Goal: Information Seeking & Learning: Learn about a topic

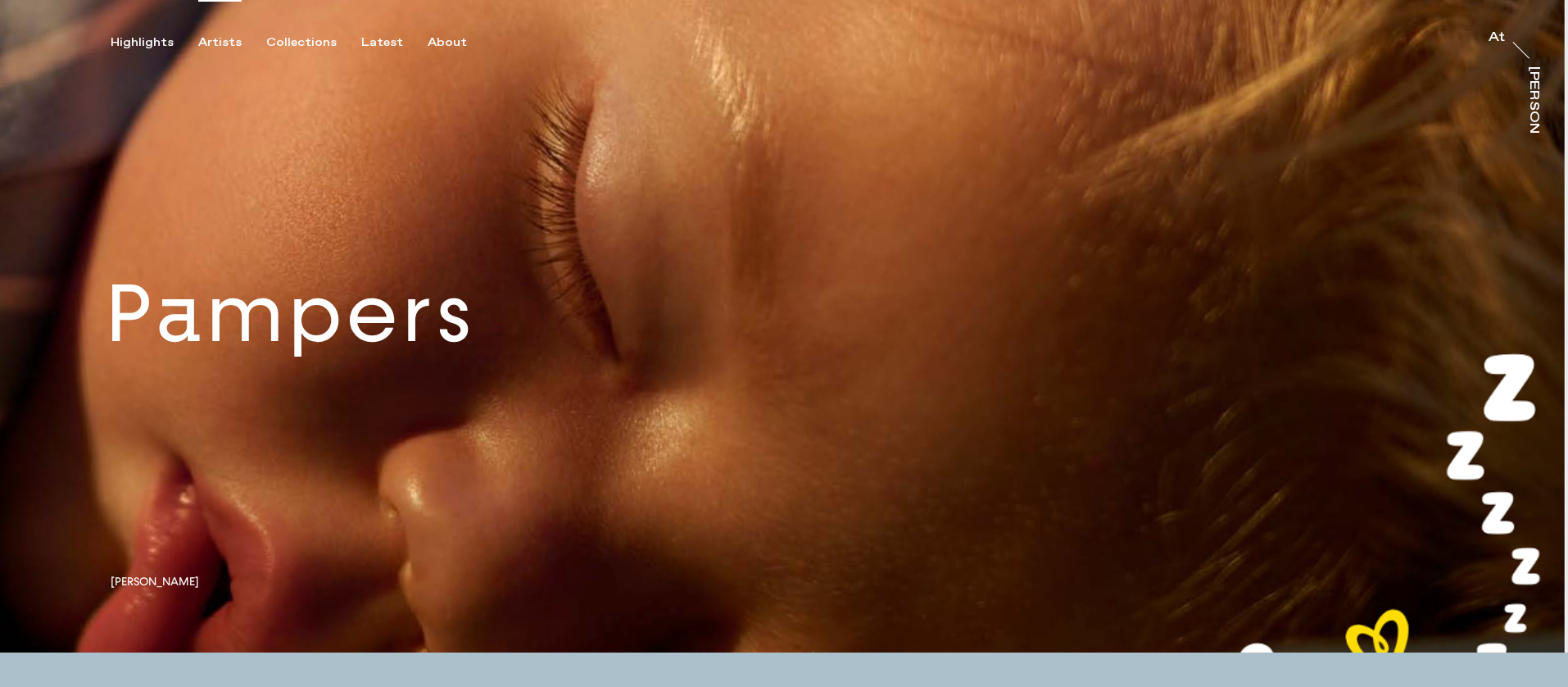
click at [207, 44] on div "Artists" at bounding box center [220, 42] width 44 height 15
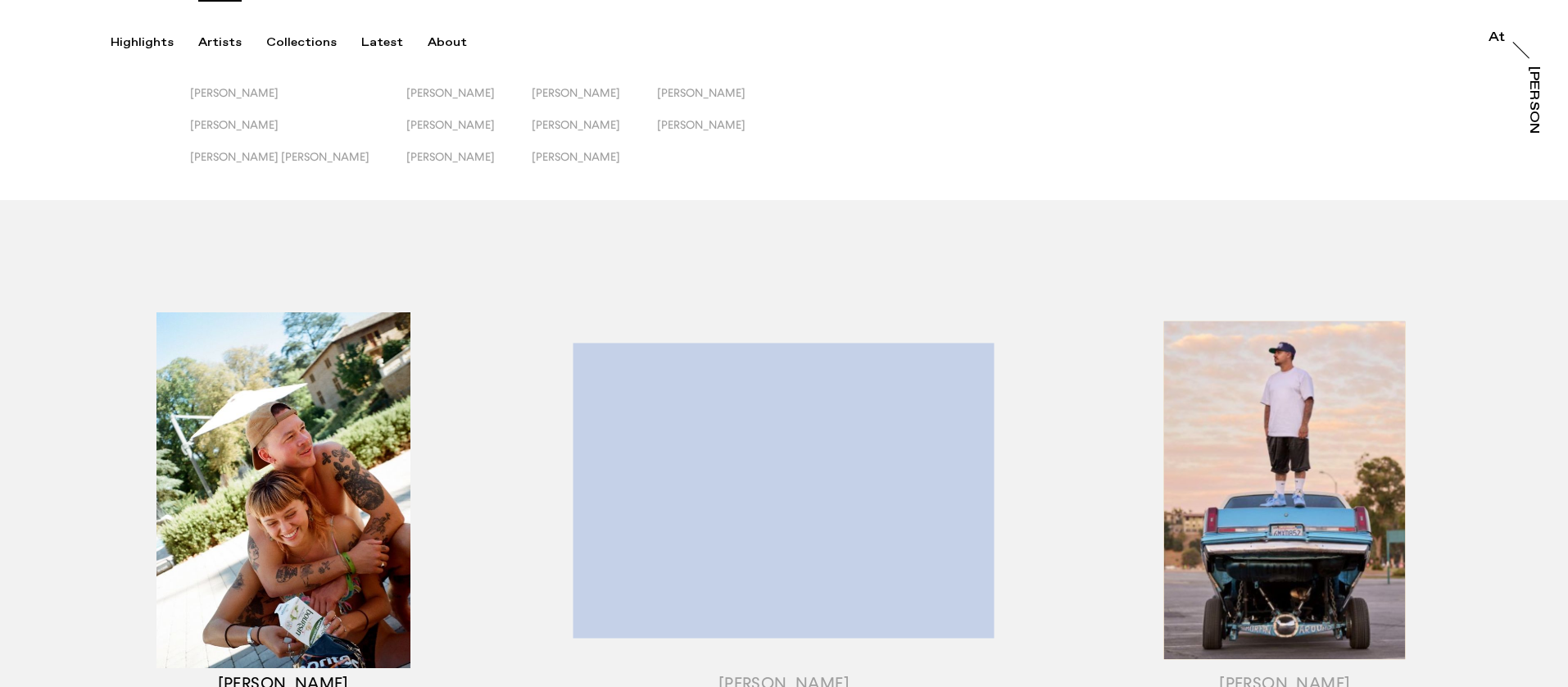
click at [98, 363] on div "button" at bounding box center [283, 510] width 500 height 511
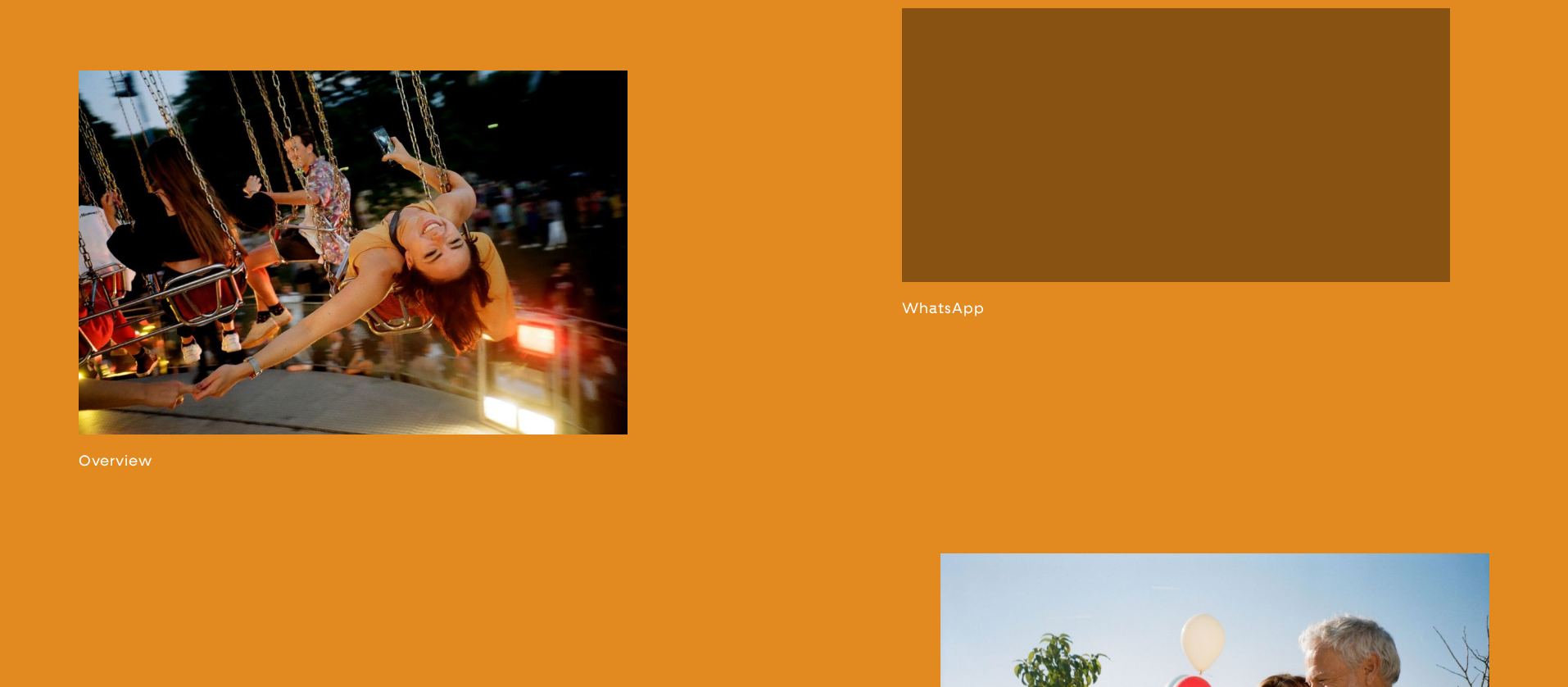
scroll to position [1118, 0]
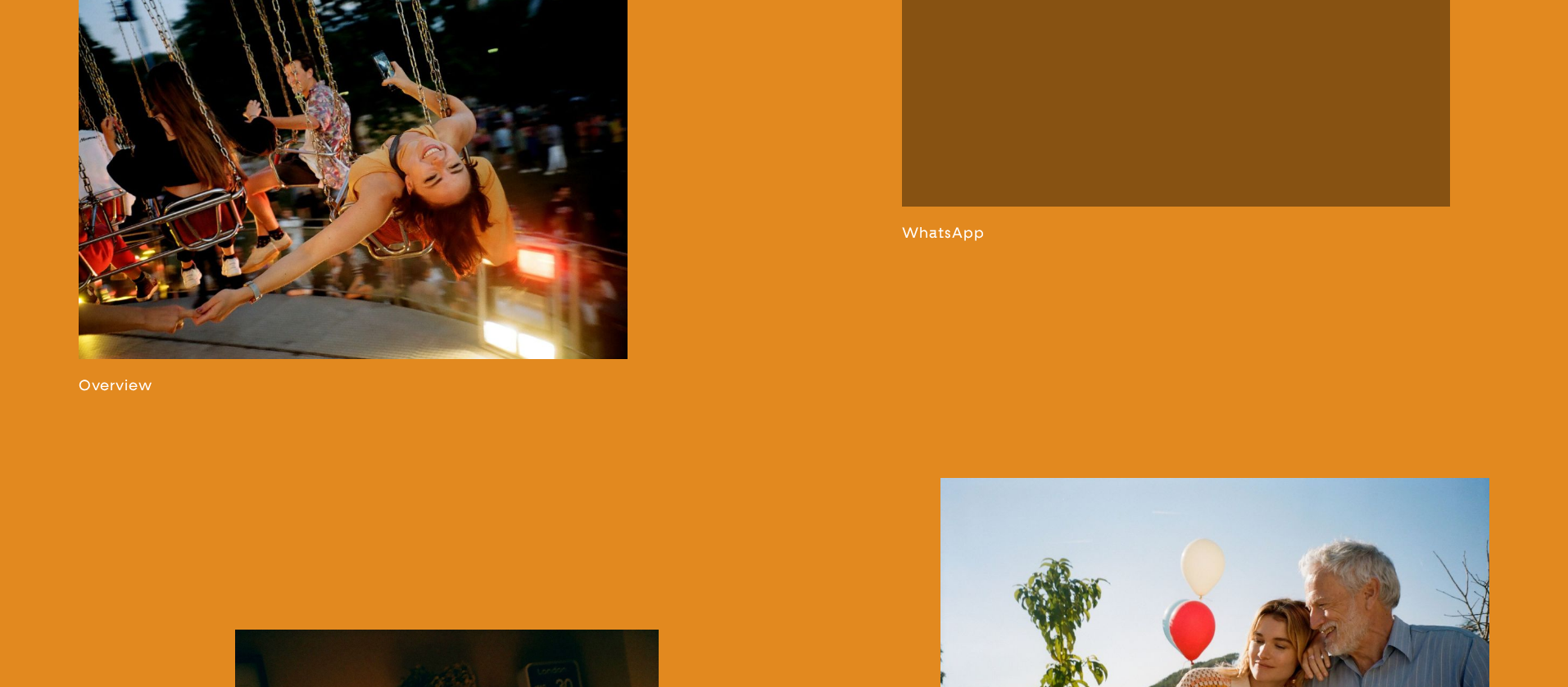
click at [165, 320] on link at bounding box center [353, 194] width 549 height 399
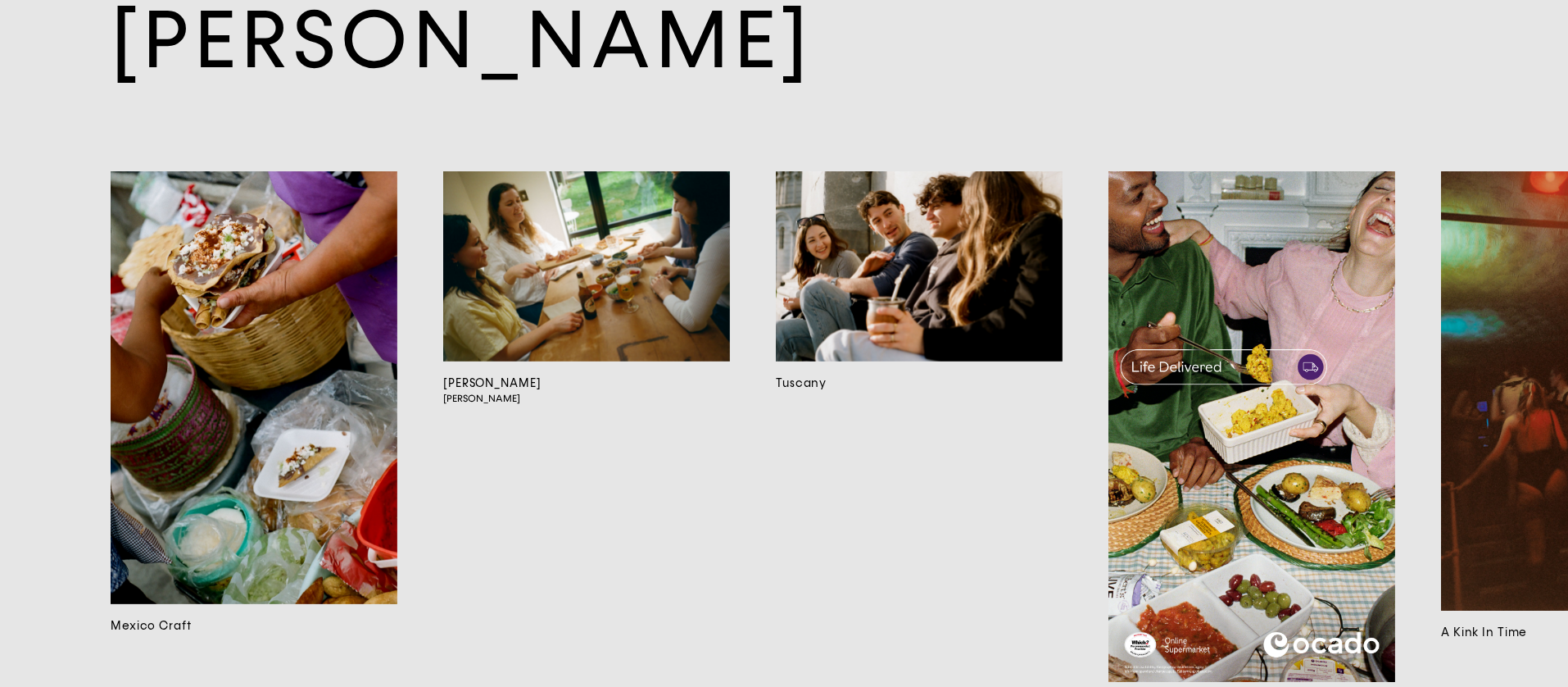
scroll to position [13296, 0]
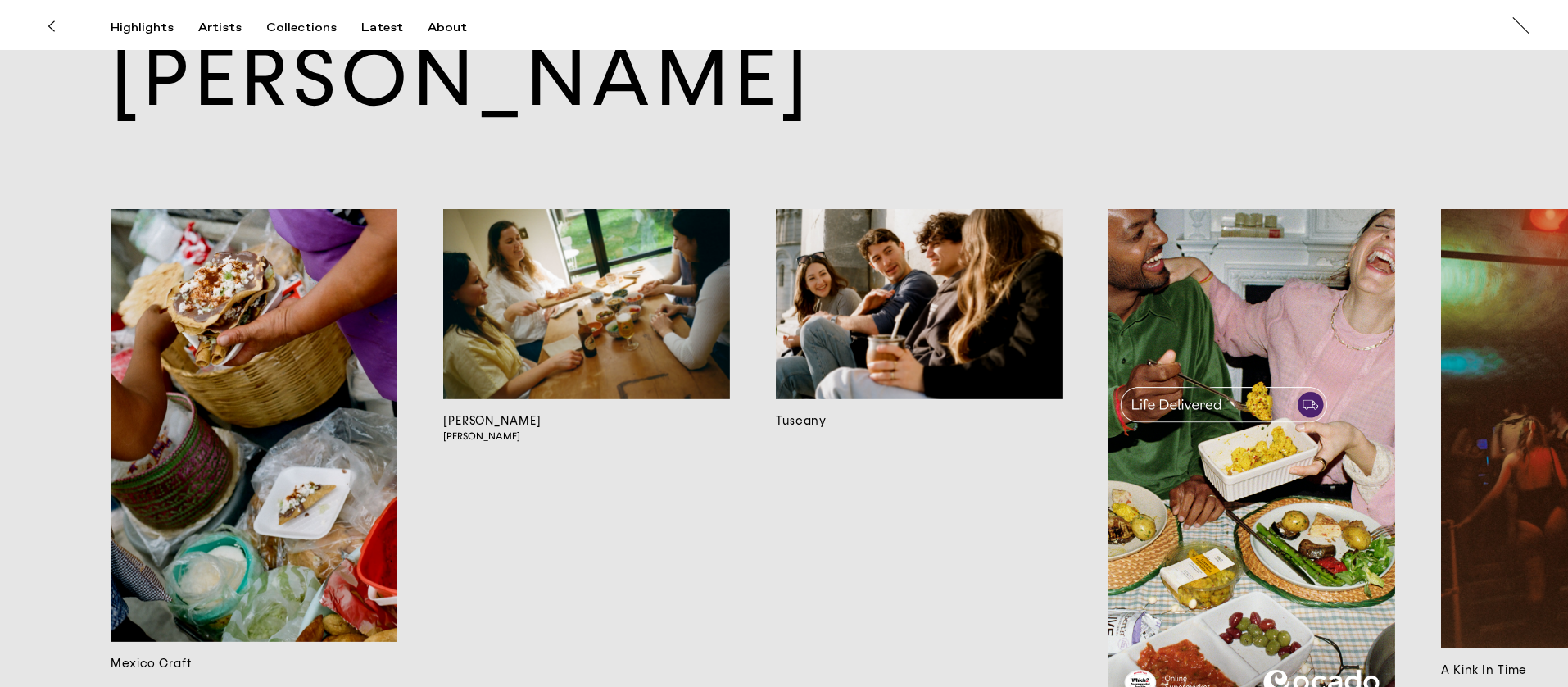
click at [654, 334] on img at bounding box center [586, 304] width 287 height 190
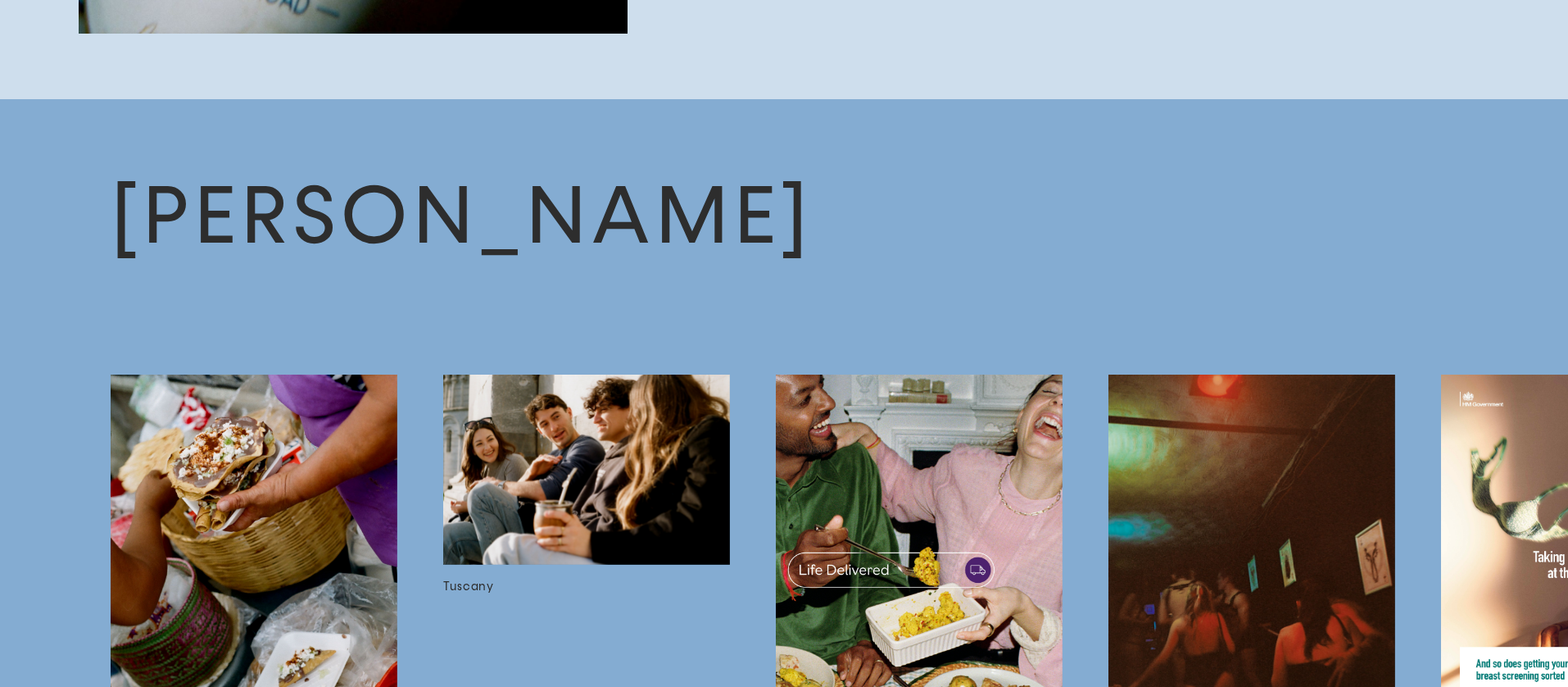
scroll to position [6486, 0]
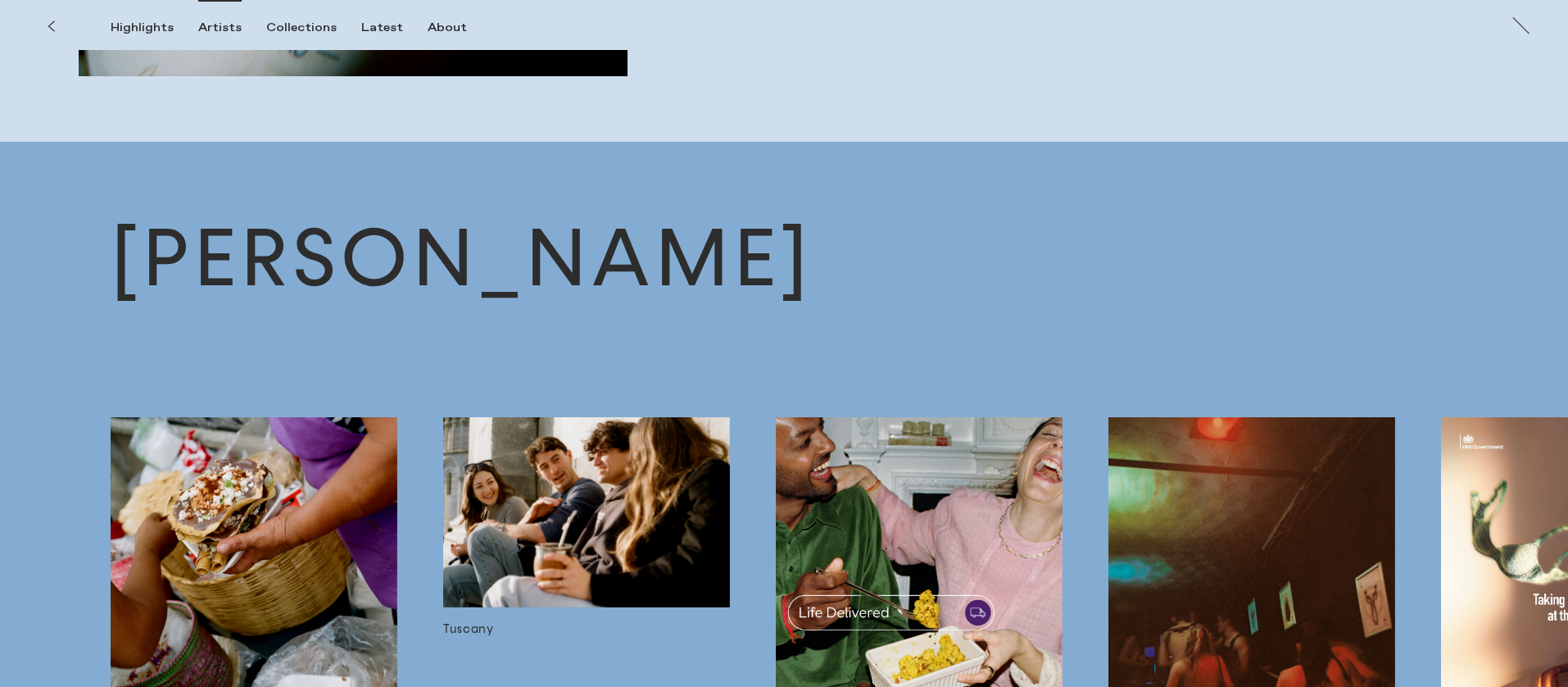
click at [226, 25] on div "Artists" at bounding box center [220, 27] width 44 height 15
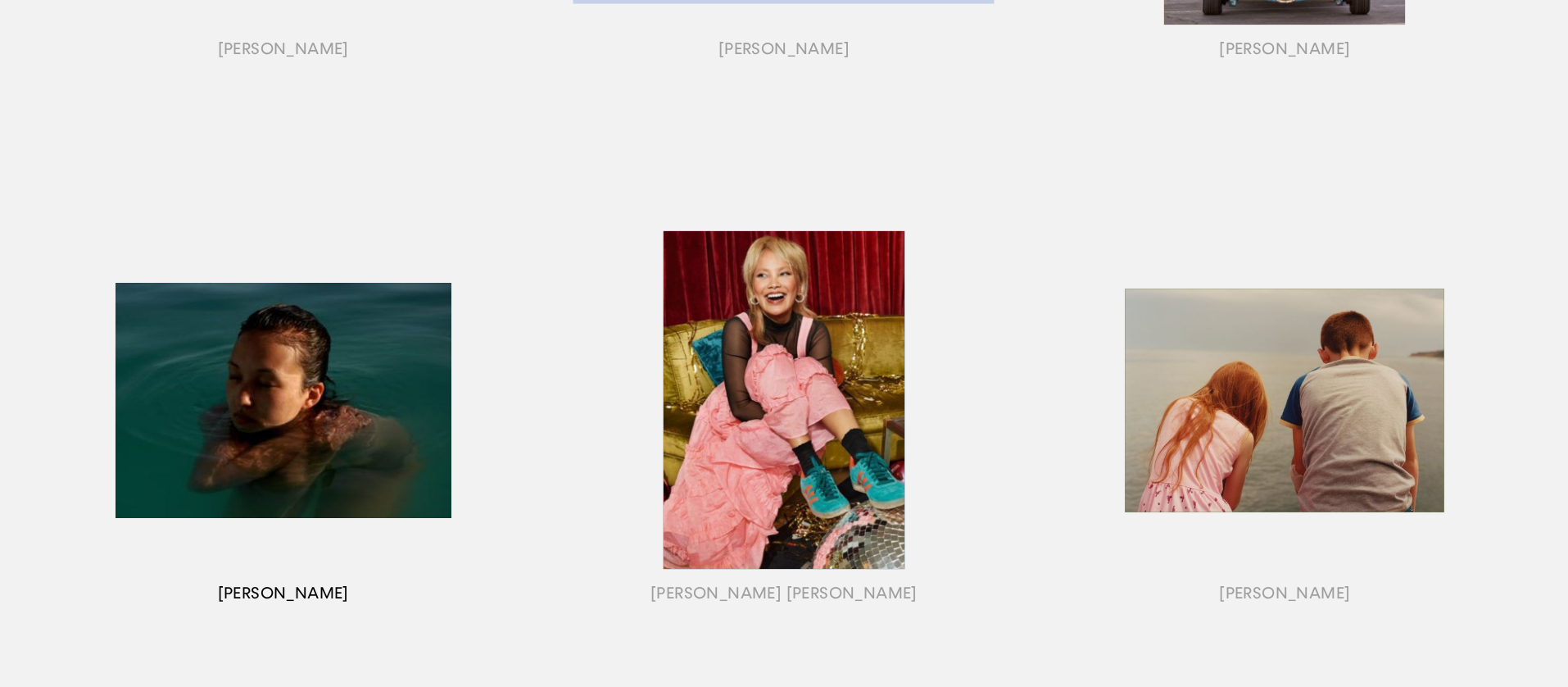
scroll to position [639, 0]
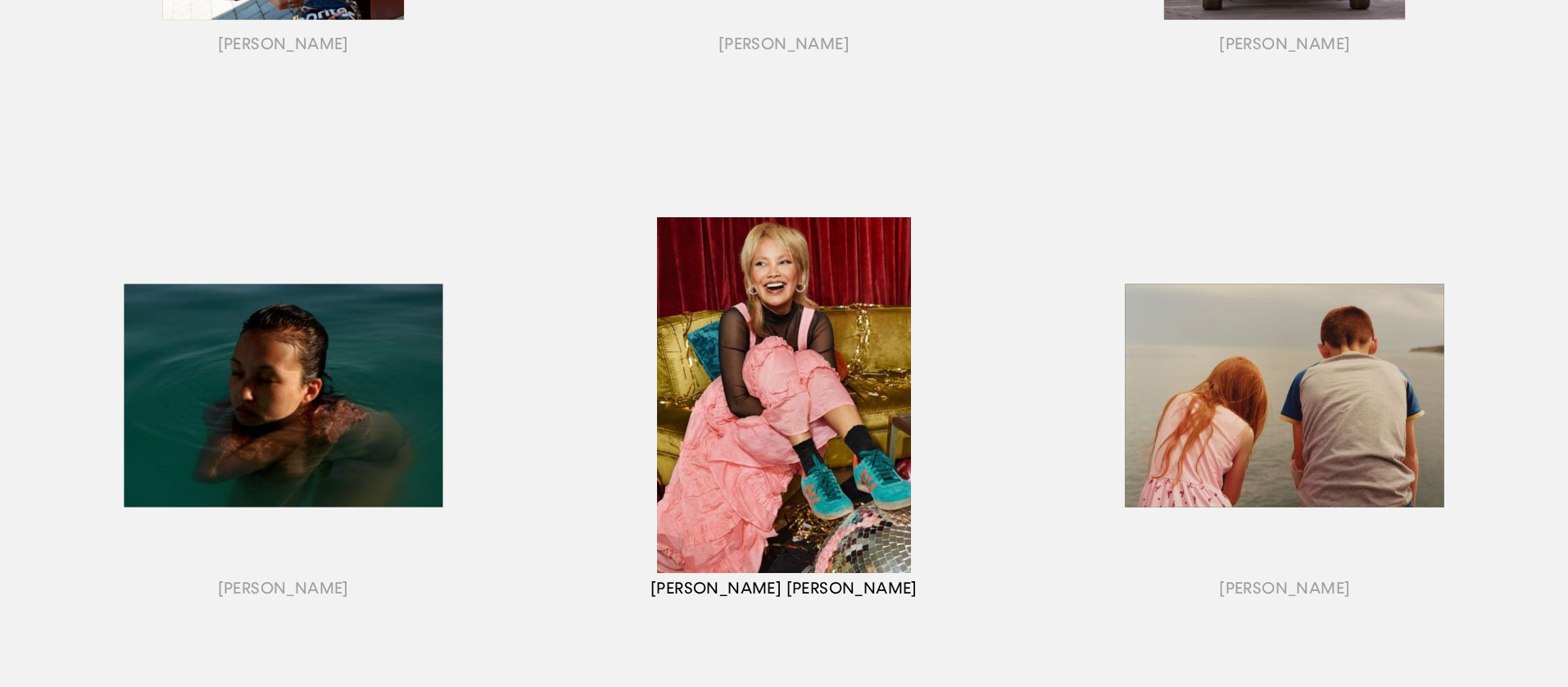
click at [771, 561] on div "button" at bounding box center [784, 415] width 500 height 511
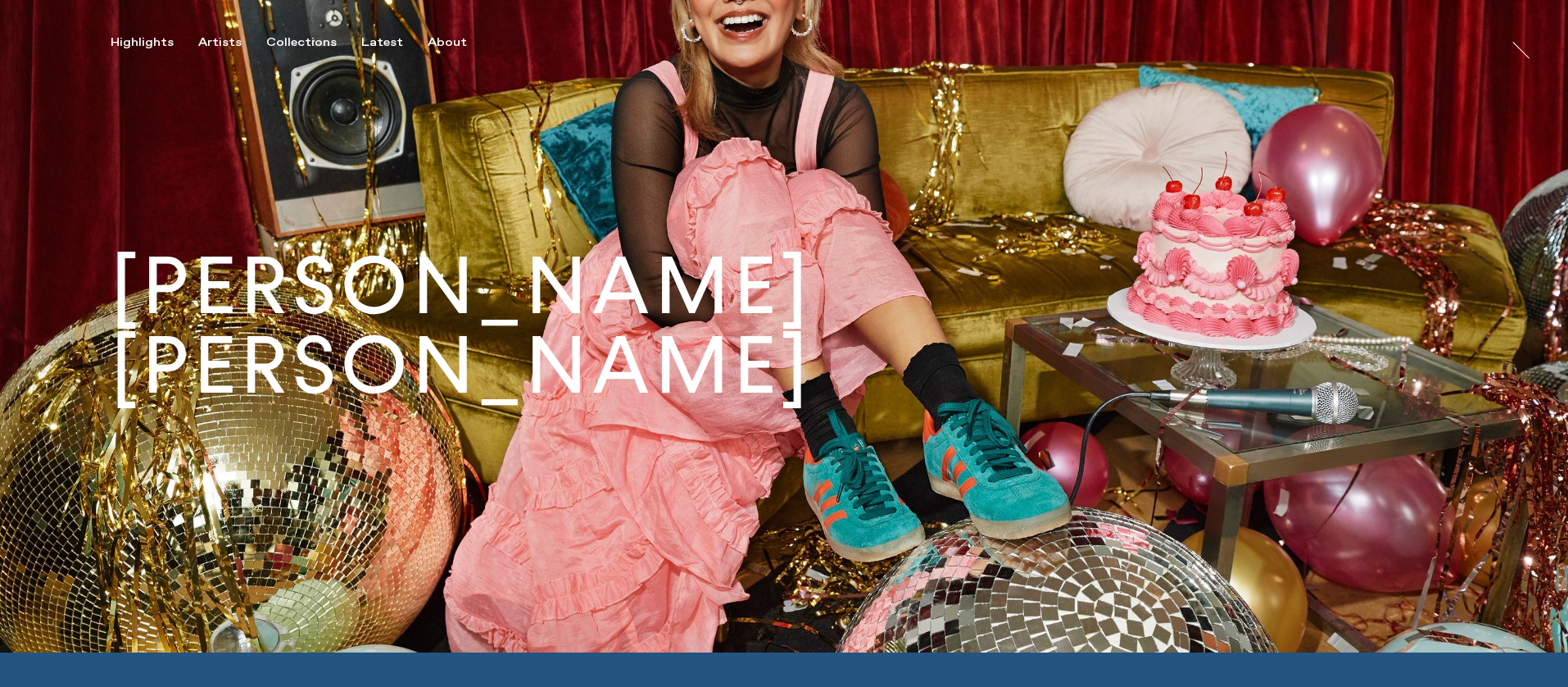
click at [766, 345] on h1 "[PERSON_NAME] [PERSON_NAME]" at bounding box center [784, 326] width 1347 height 159
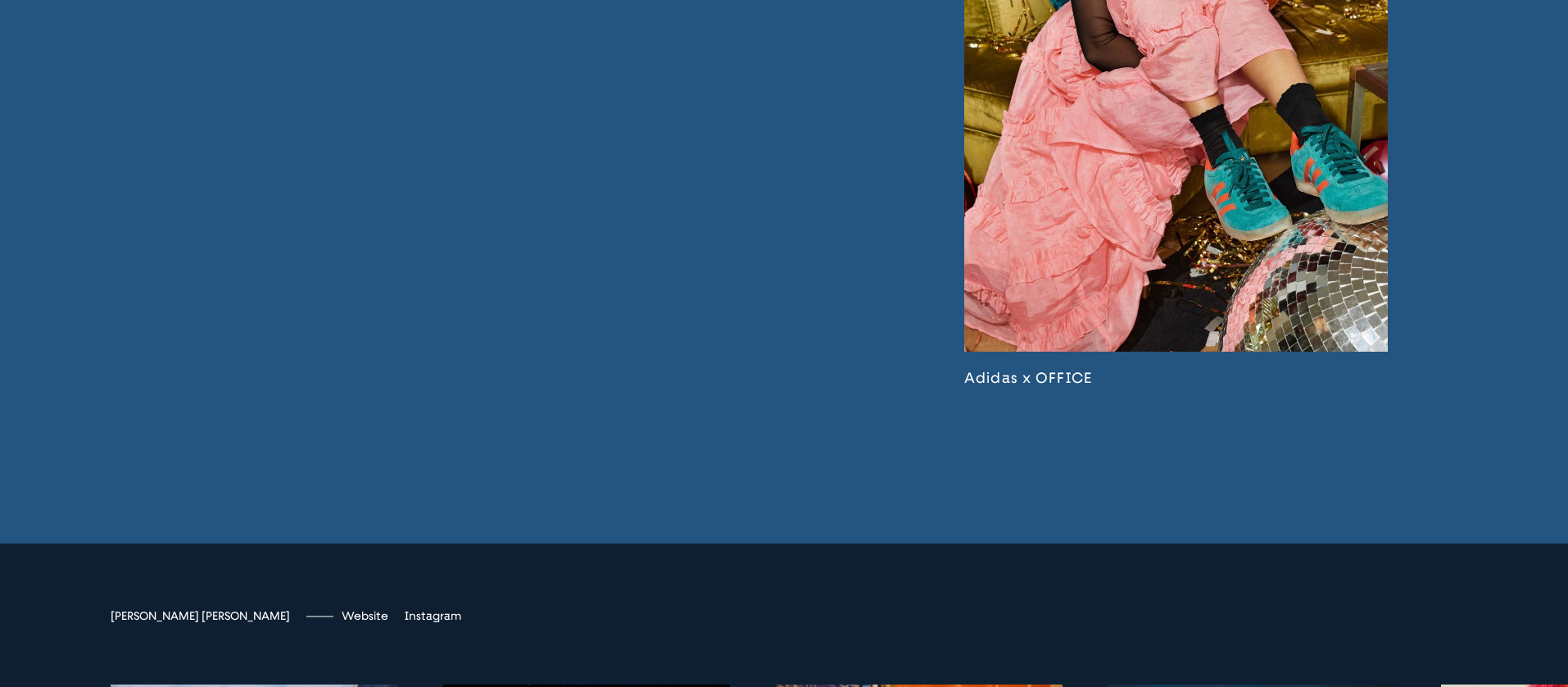
scroll to position [4929, 0]
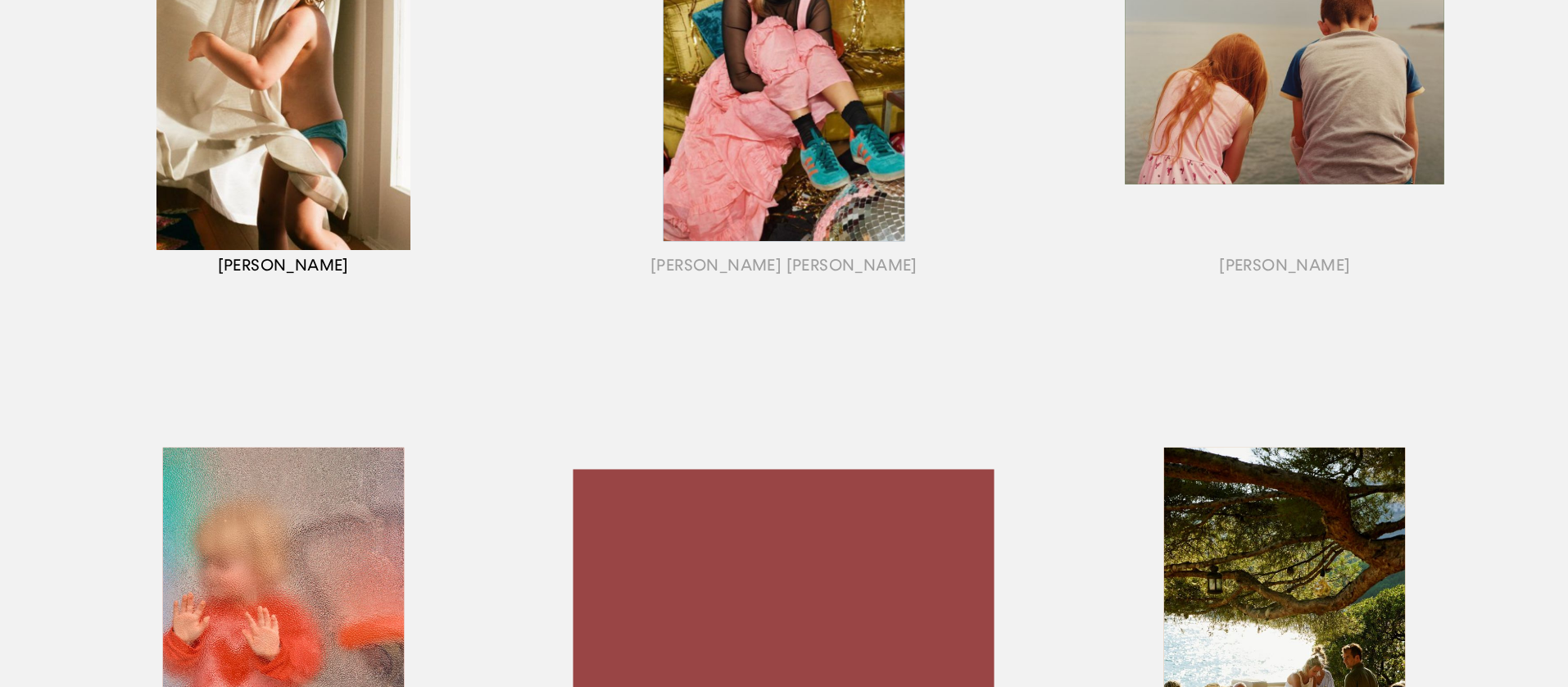
scroll to position [1039, 0]
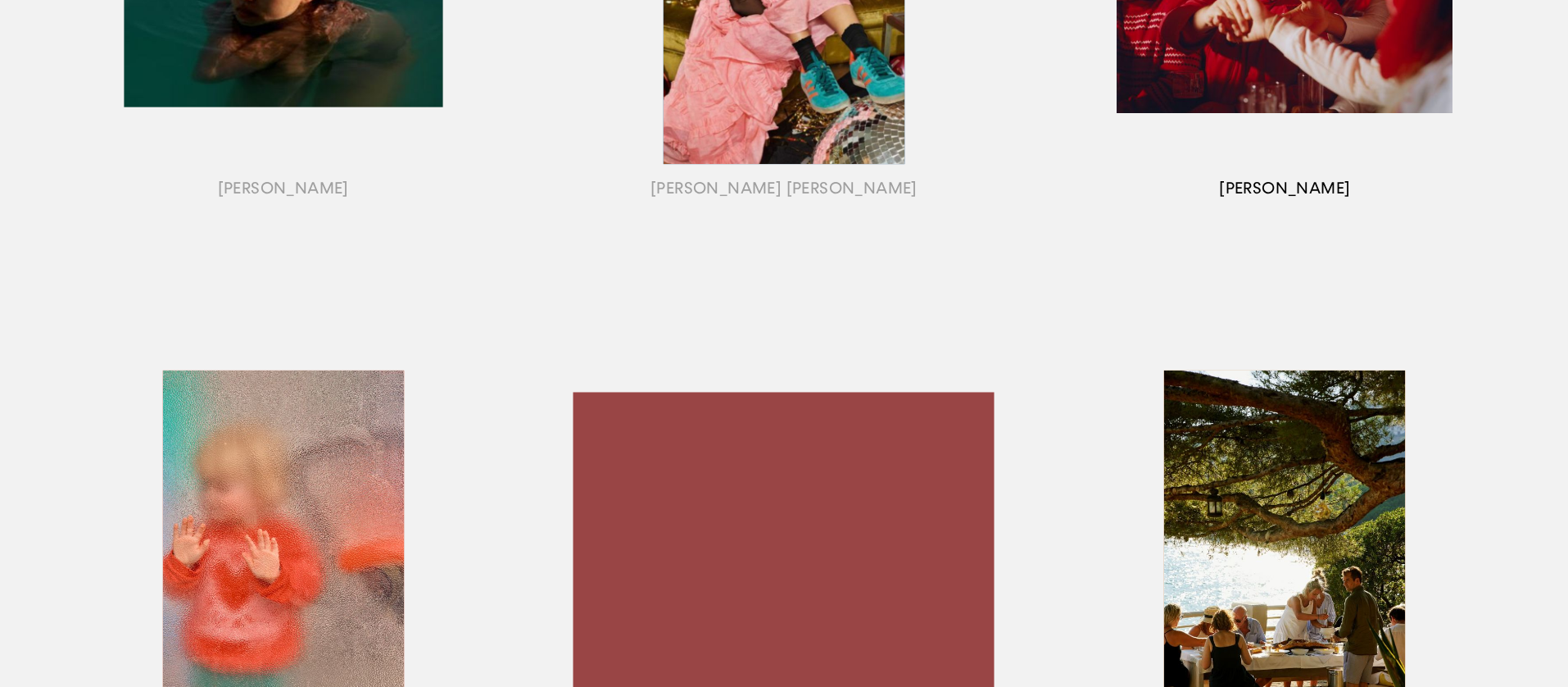
click at [1245, 187] on div "button" at bounding box center [1285, 16] width 500 height 511
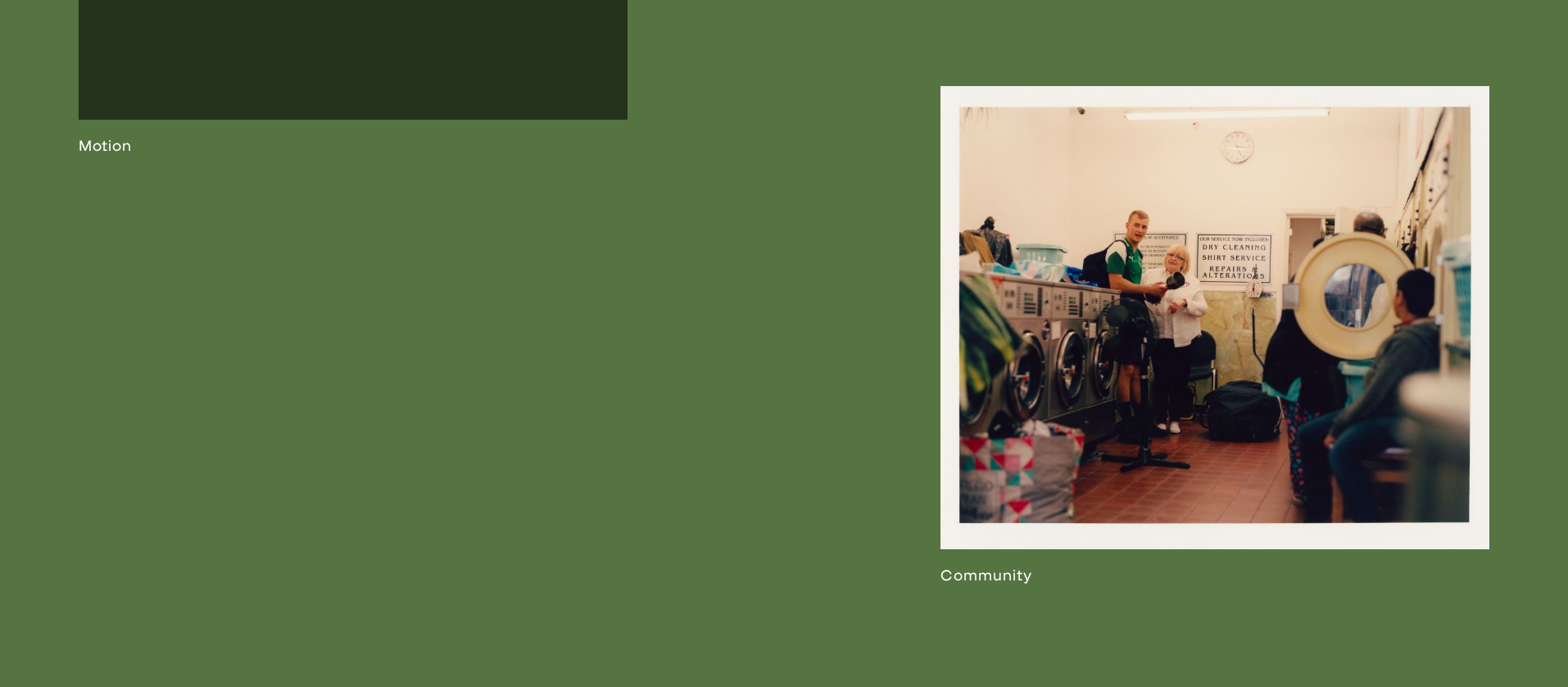
scroll to position [4474, 0]
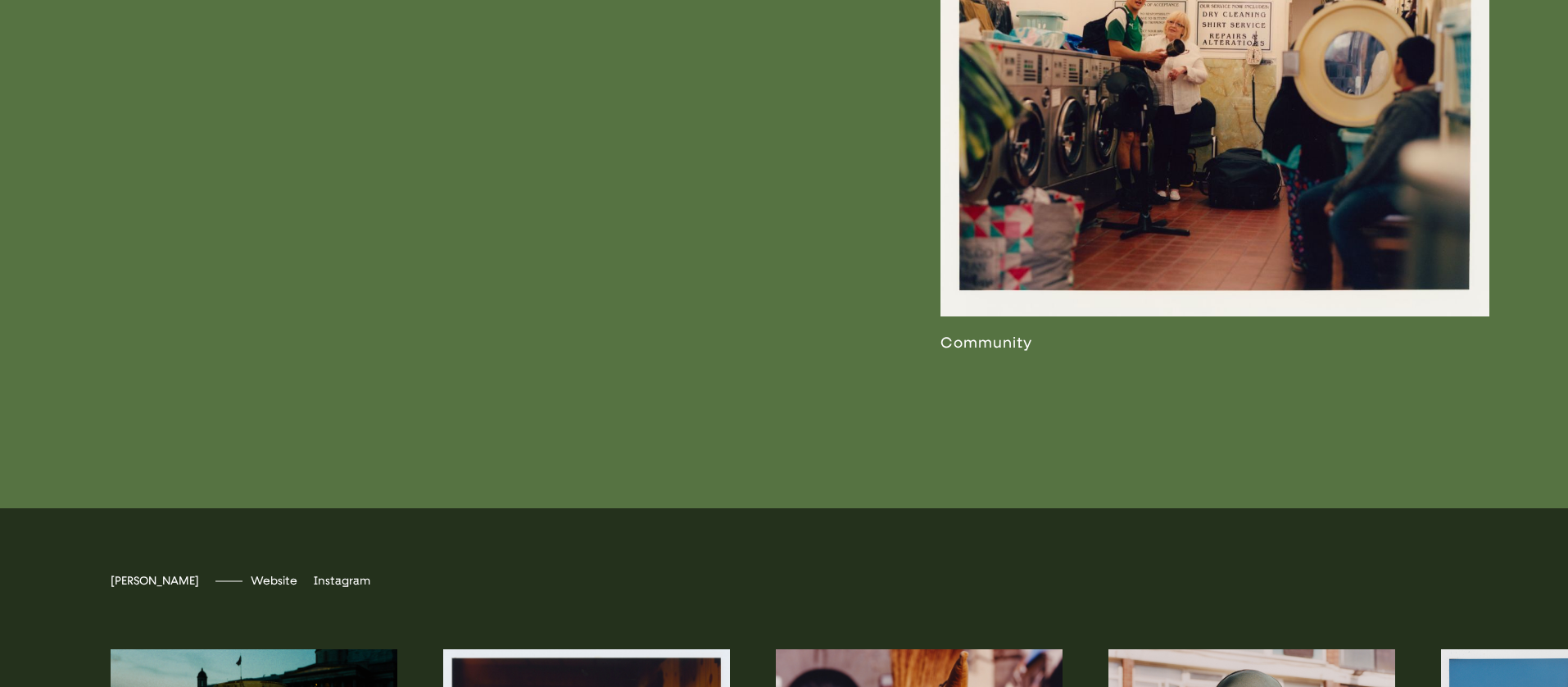
click at [1087, 133] on link at bounding box center [1215, 102] width 549 height 498
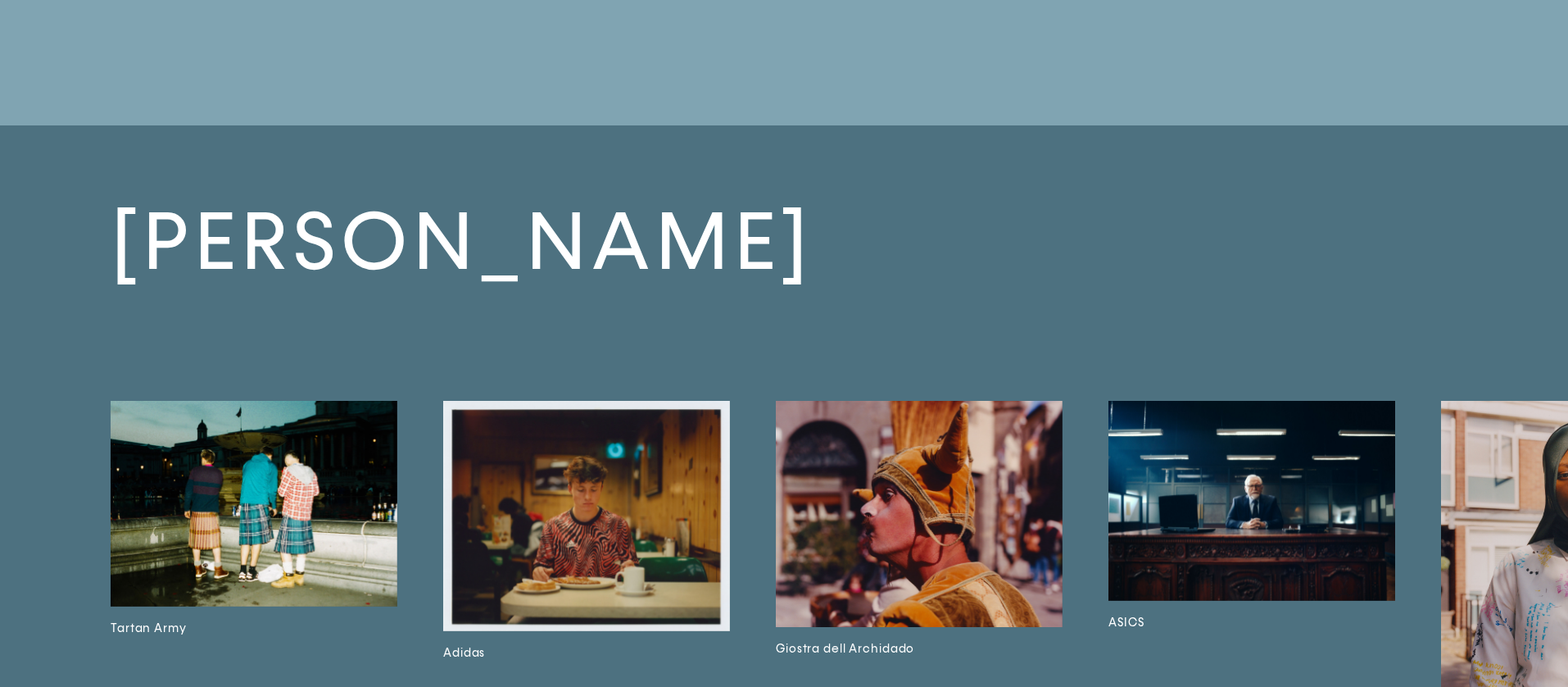
scroll to position [8948, 0]
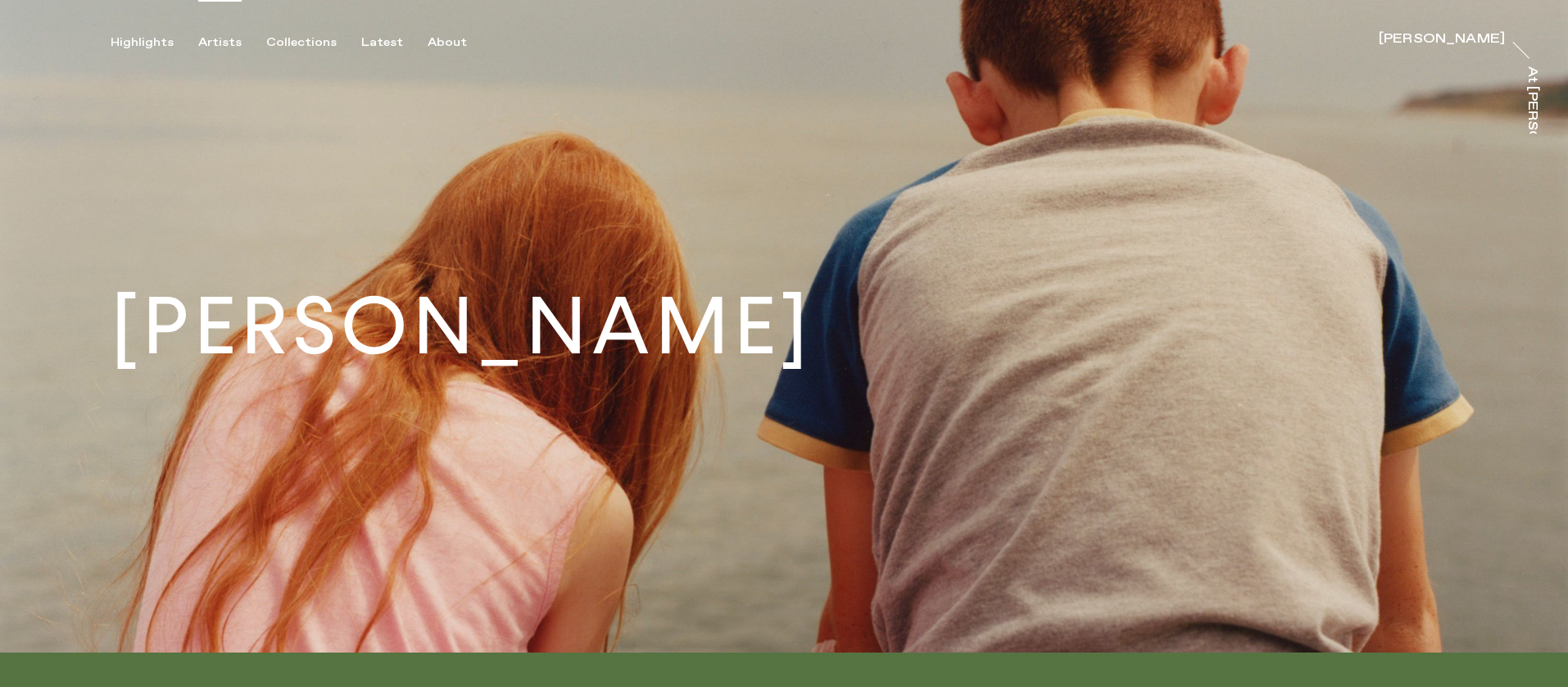
click at [226, 38] on div "Artists" at bounding box center [220, 42] width 44 height 15
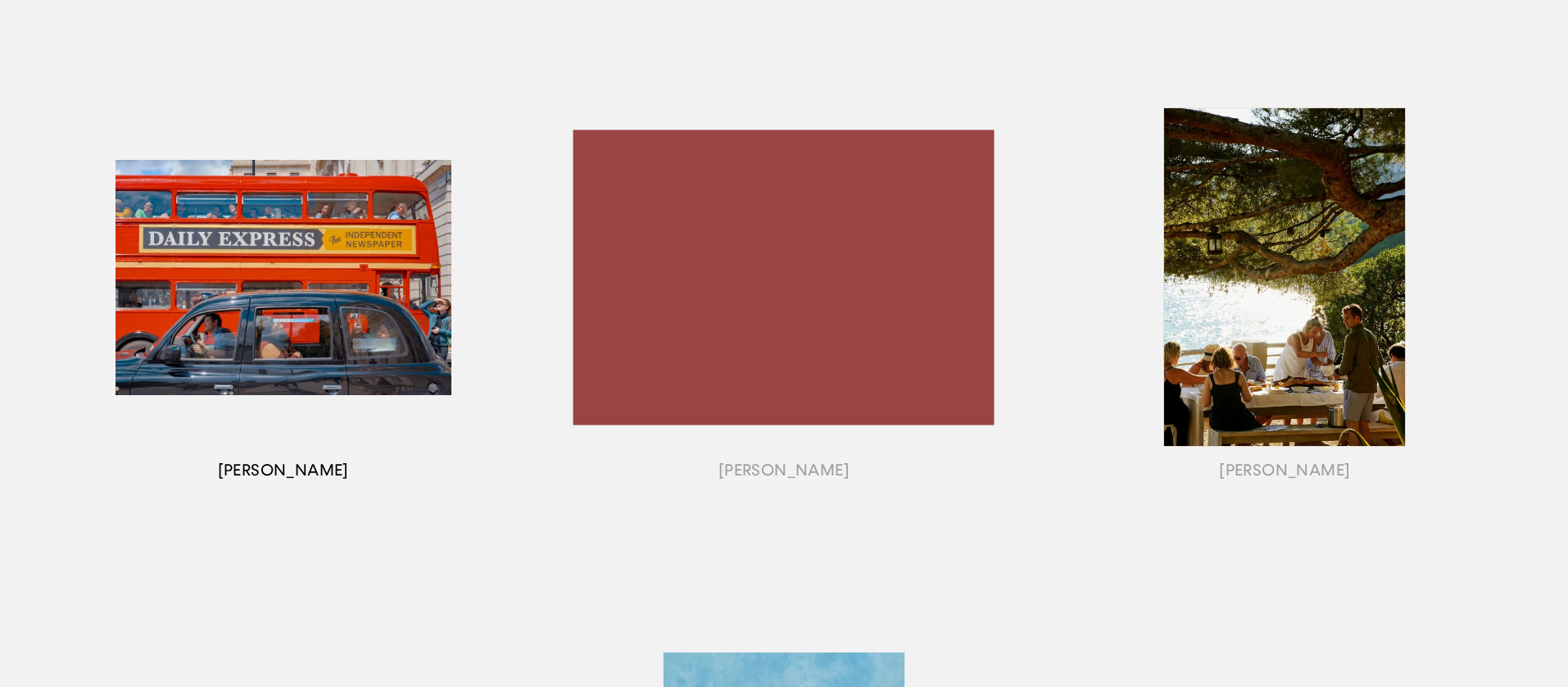
scroll to position [1384, 0]
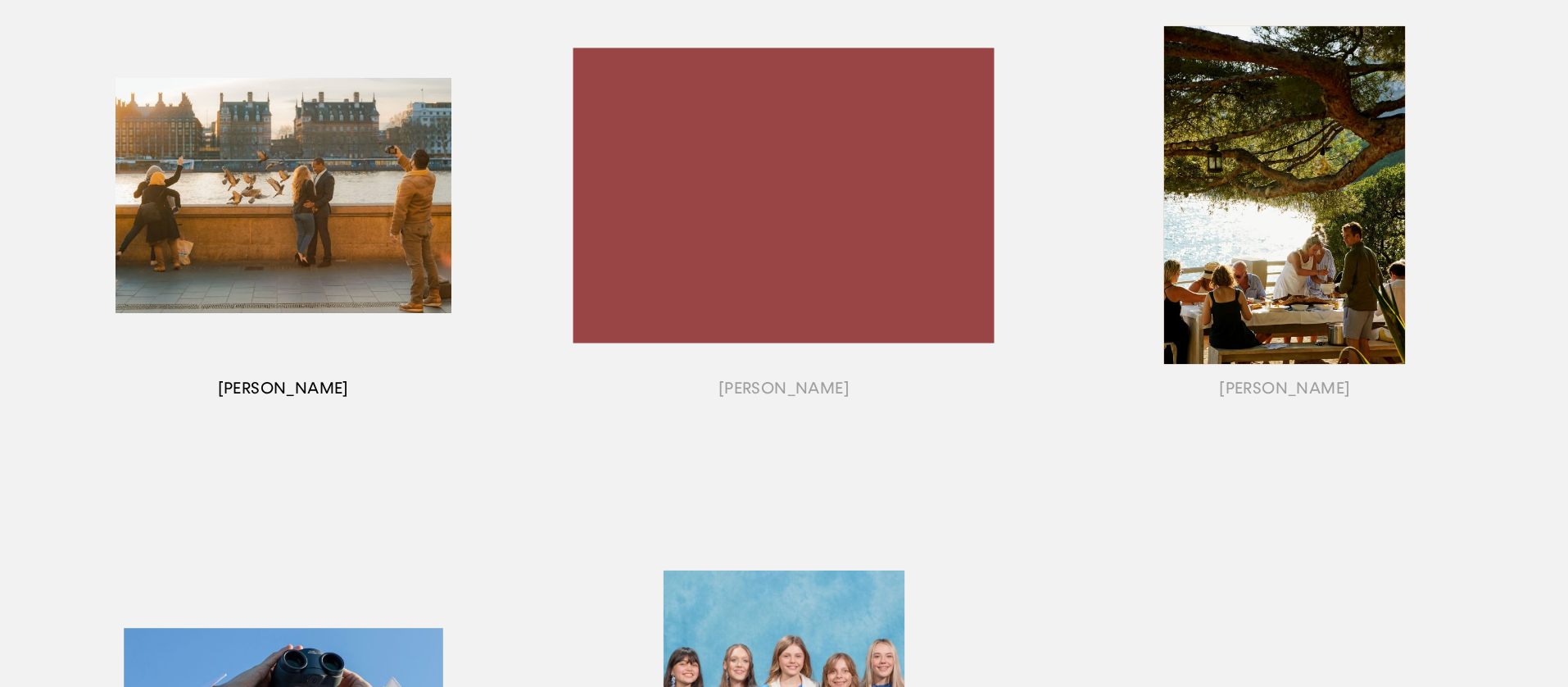
click at [316, 255] on div "button" at bounding box center [283, 215] width 500 height 511
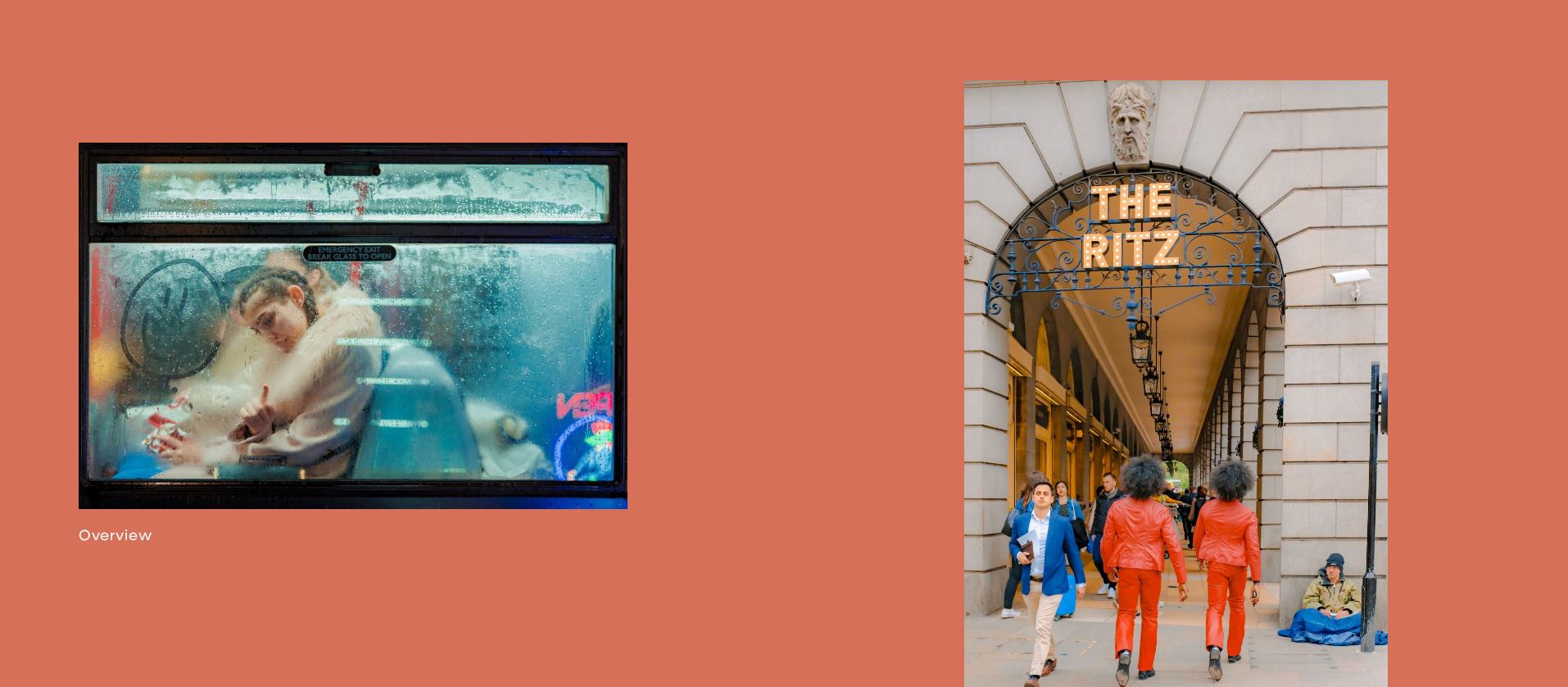
scroll to position [1092, 0]
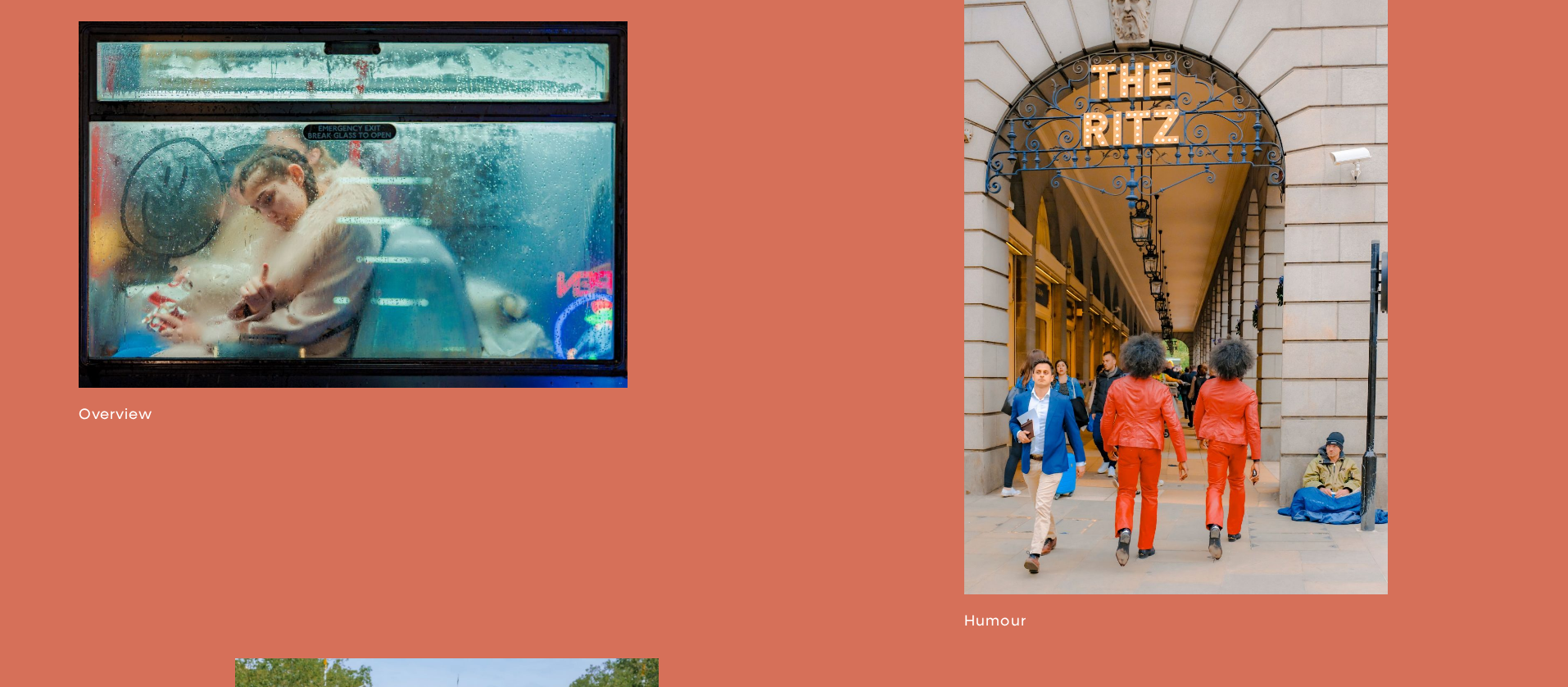
click at [249, 350] on link at bounding box center [353, 221] width 549 height 402
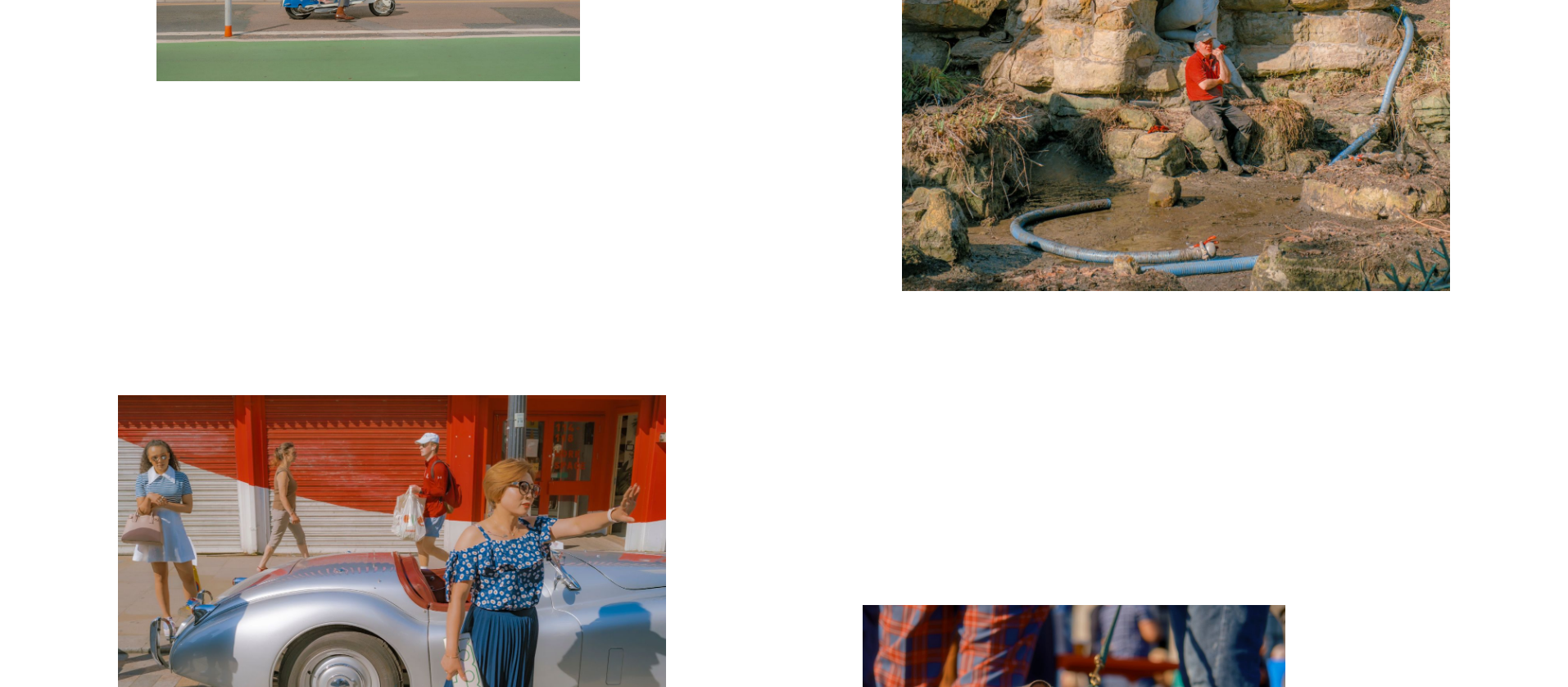
scroll to position [10505, 0]
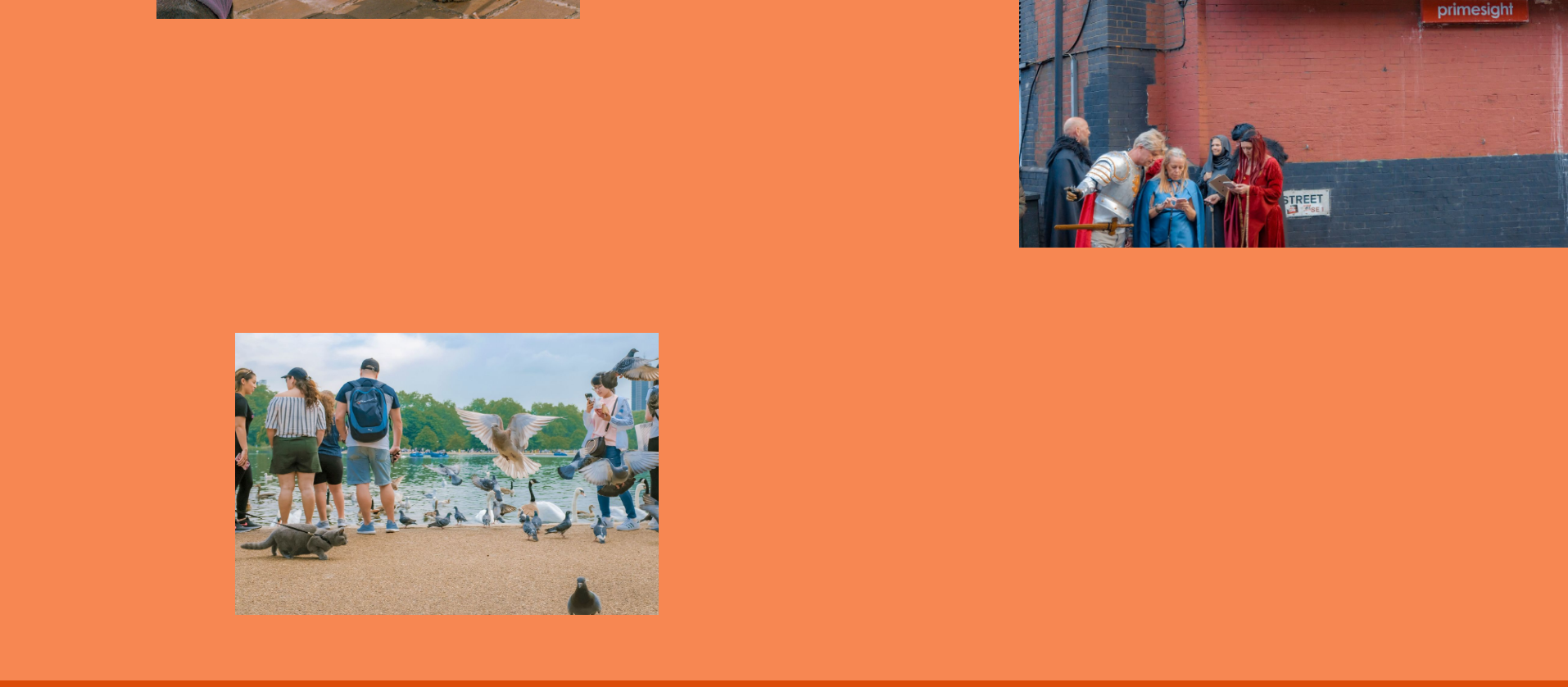
scroll to position [9502, 0]
